Goal: Transaction & Acquisition: Obtain resource

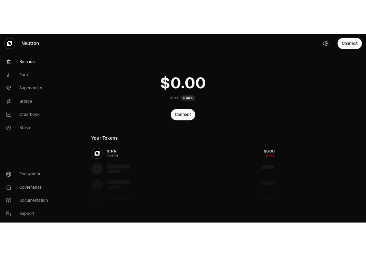
scroll to position [55, 0]
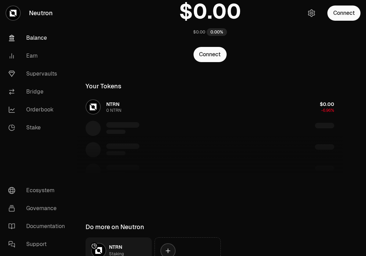
click at [283, 54] on div "Connect" at bounding box center [210, 54] width 266 height 15
click at [344, 11] on button "Connect" at bounding box center [344, 13] width 33 height 15
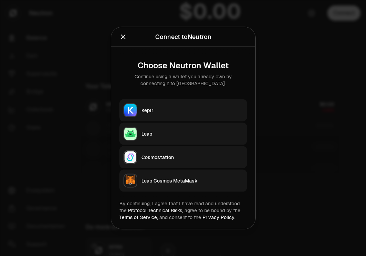
click at [217, 109] on div "Keplr" at bounding box center [193, 110] width 102 height 7
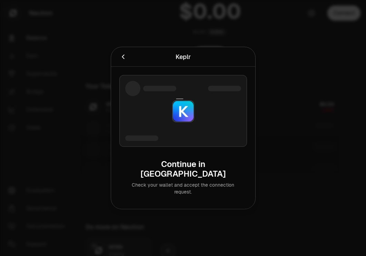
click at [123, 61] on icon "Cancel" at bounding box center [124, 57] width 8 height 8
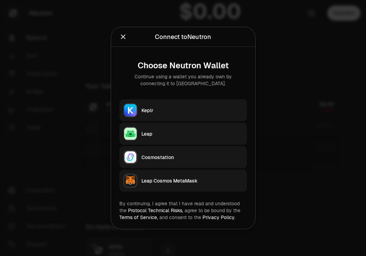
click at [121, 38] on icon "Close" at bounding box center [124, 37] width 8 height 8
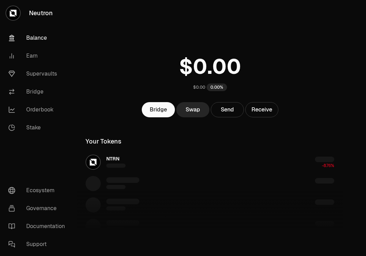
scroll to position [55, 0]
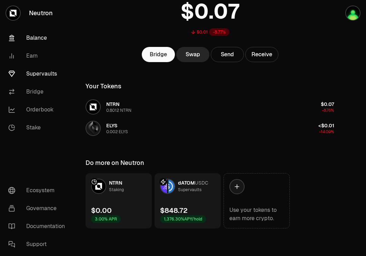
click at [40, 73] on link "Supervaults" at bounding box center [39, 74] width 72 height 18
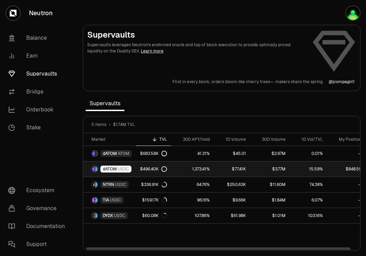
click at [113, 169] on span "dATOM" at bounding box center [110, 169] width 14 height 6
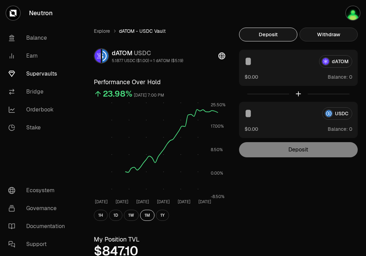
click at [326, 35] on button "Withdraw" at bounding box center [329, 35] width 58 height 14
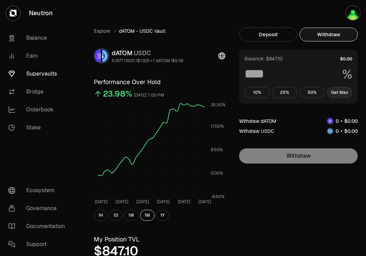
click at [340, 91] on button "Get Max" at bounding box center [340, 92] width 26 height 11
type input "***"
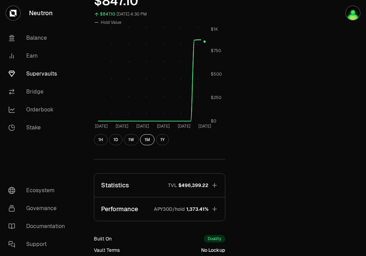
scroll to position [233, 0]
